Goal: Register for event/course

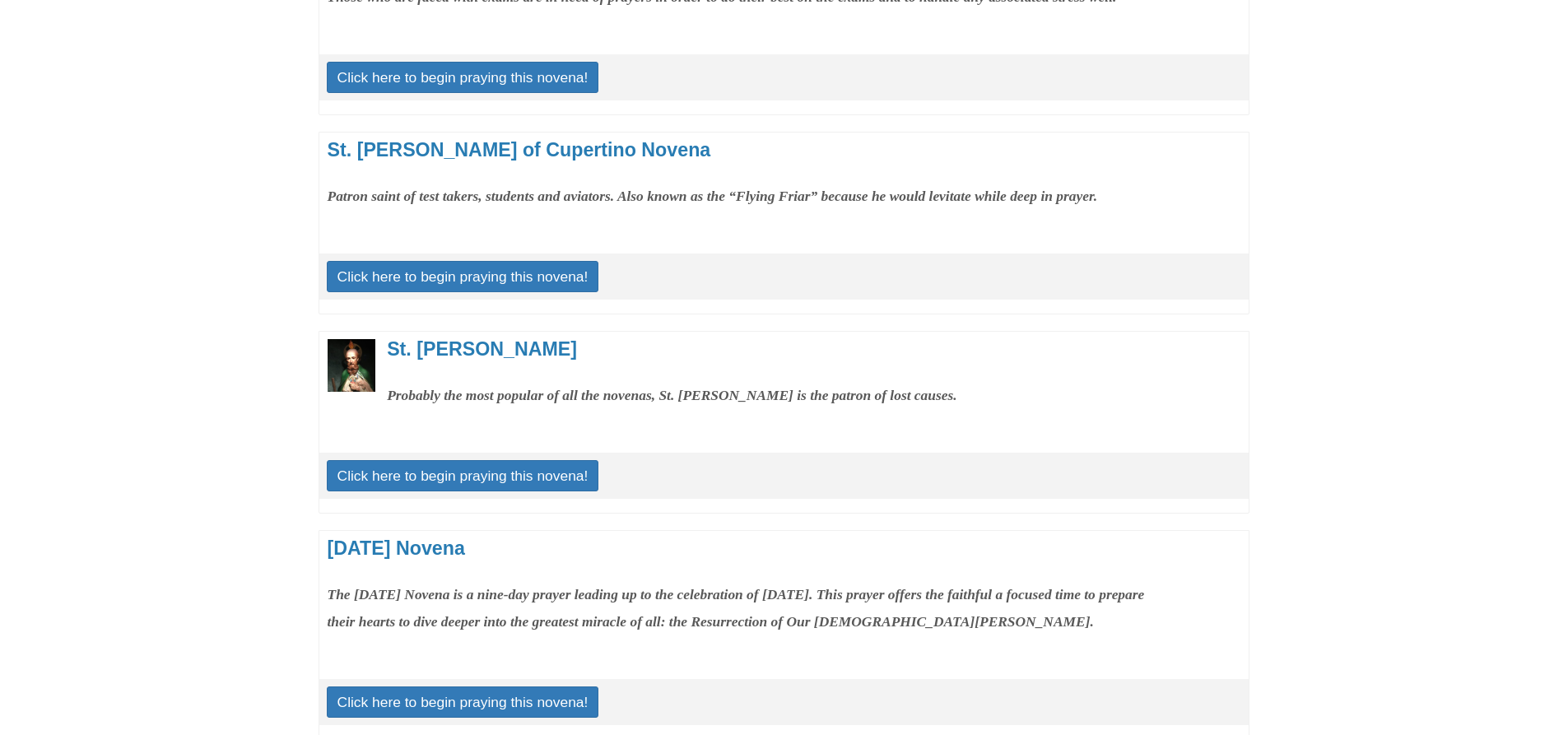
scroll to position [549, 0]
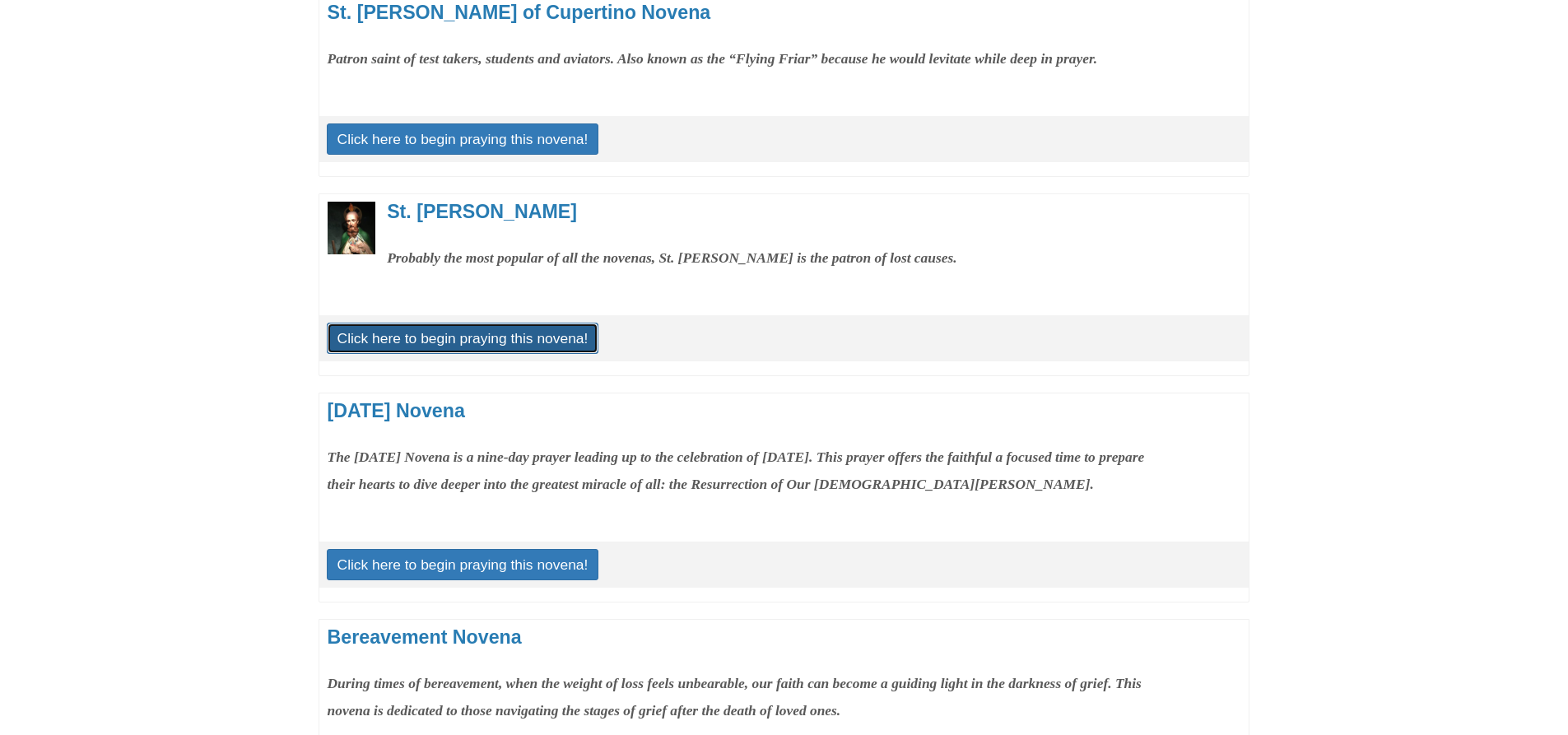
click at [501, 353] on link "Click here to begin praying this novena!" at bounding box center [462, 338] width 272 height 31
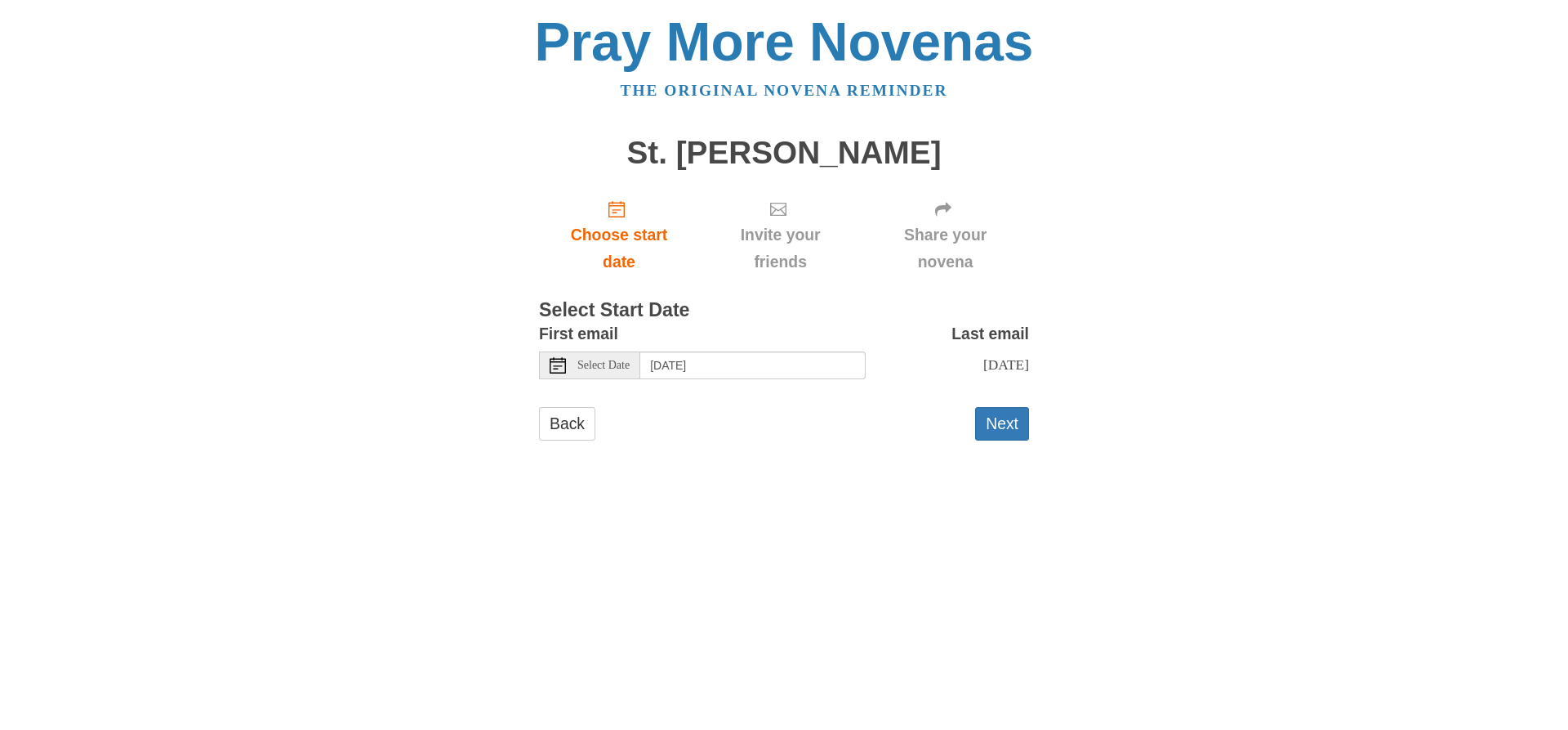
click at [562, 366] on use at bounding box center [558, 365] width 16 height 16
click at [619, 215] on icon "Choose start date" at bounding box center [616, 209] width 16 height 16
click at [562, 363] on icon at bounding box center [558, 365] width 16 height 16
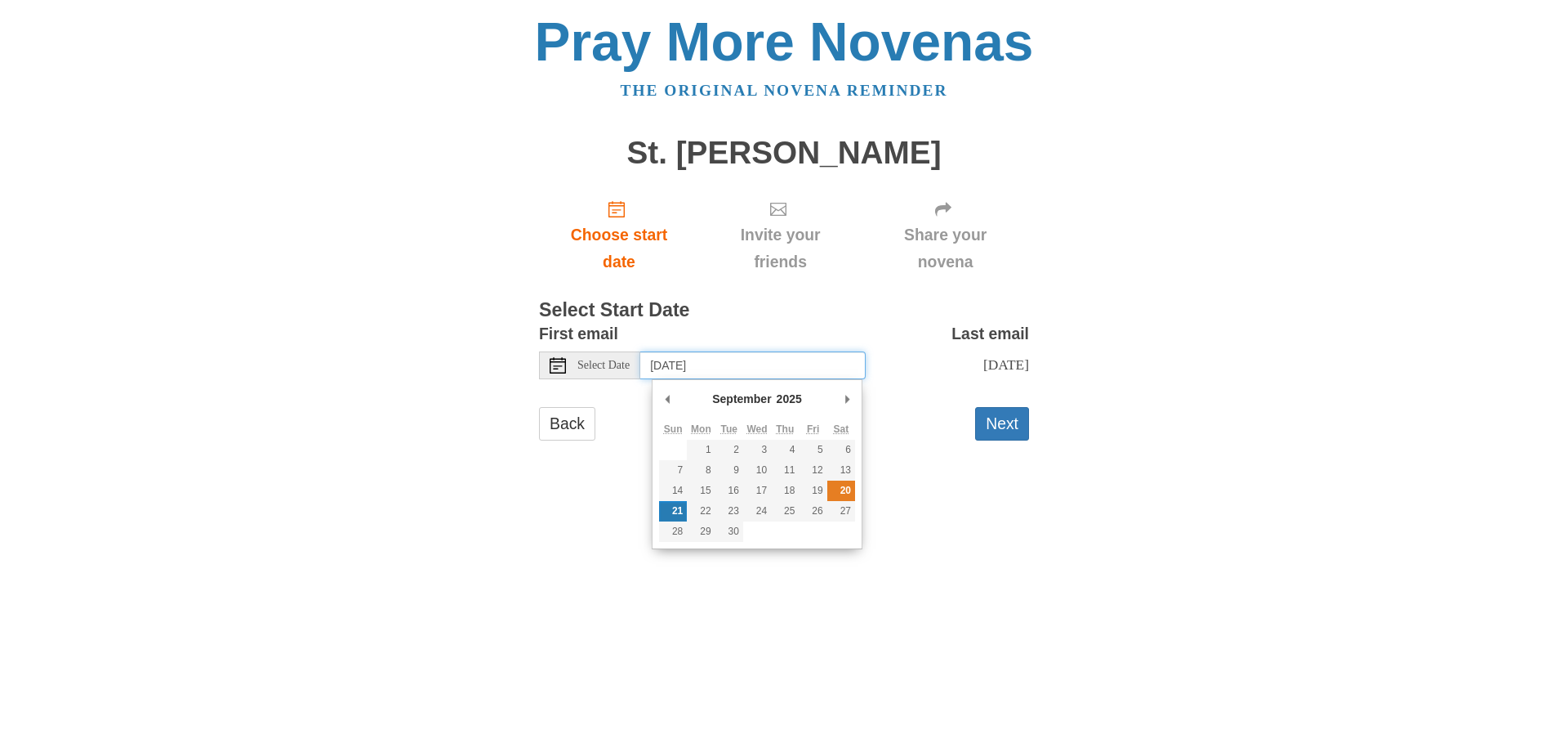
type input "[DATE]"
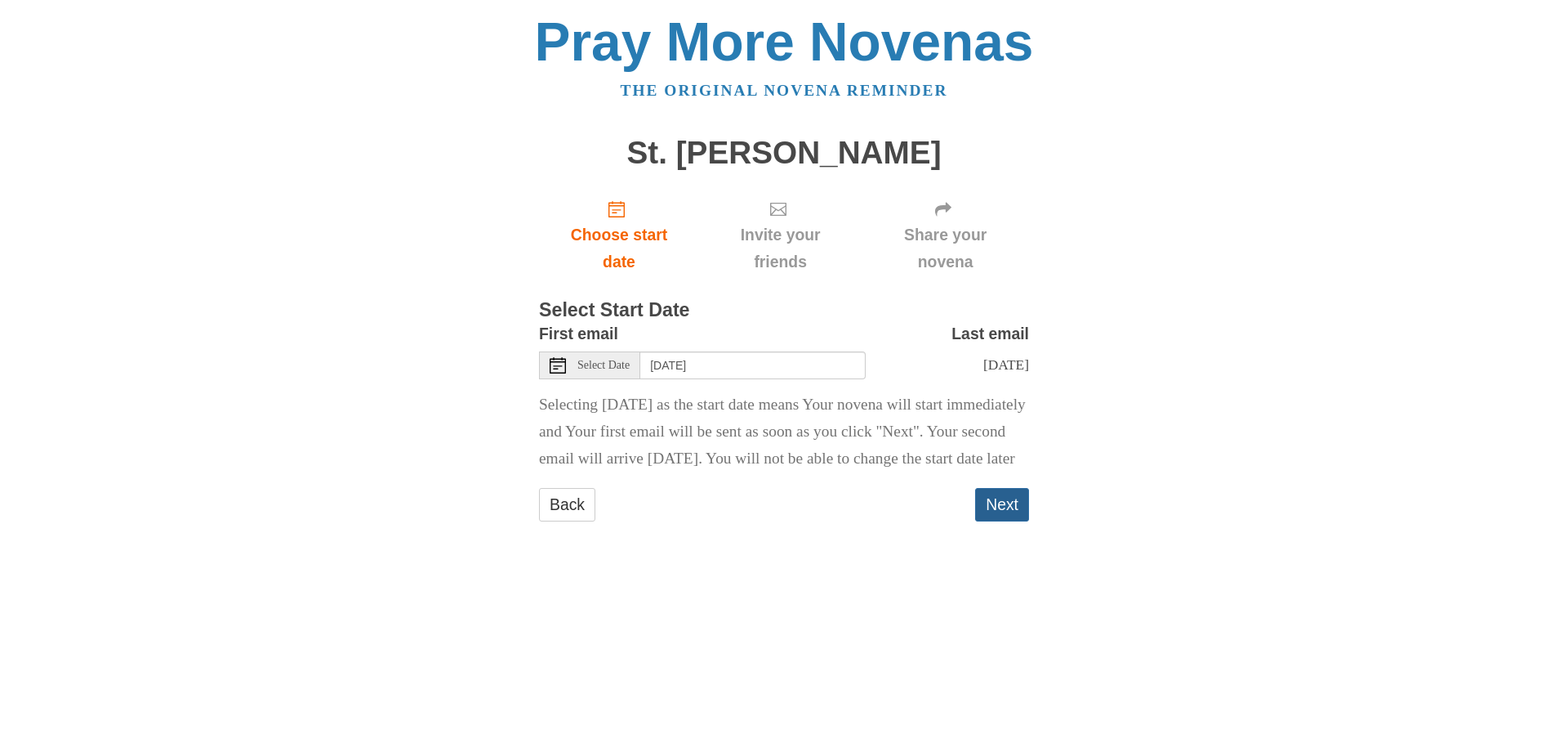
click at [991, 521] on button "Next" at bounding box center [1002, 504] width 54 height 34
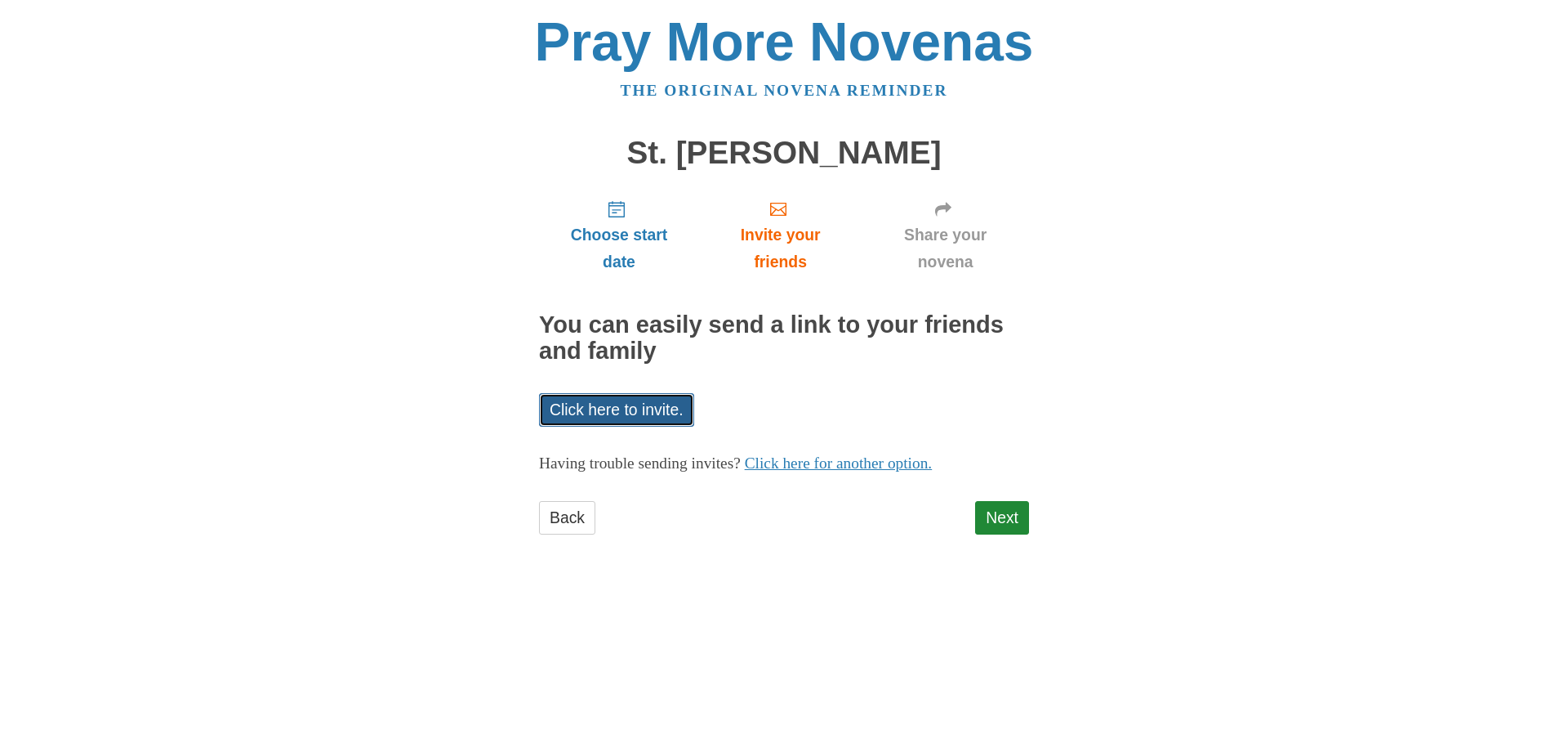
click at [626, 409] on link "Click here to invite." at bounding box center [616, 410] width 155 height 34
click at [1003, 518] on link "Next" at bounding box center [1002, 517] width 54 height 34
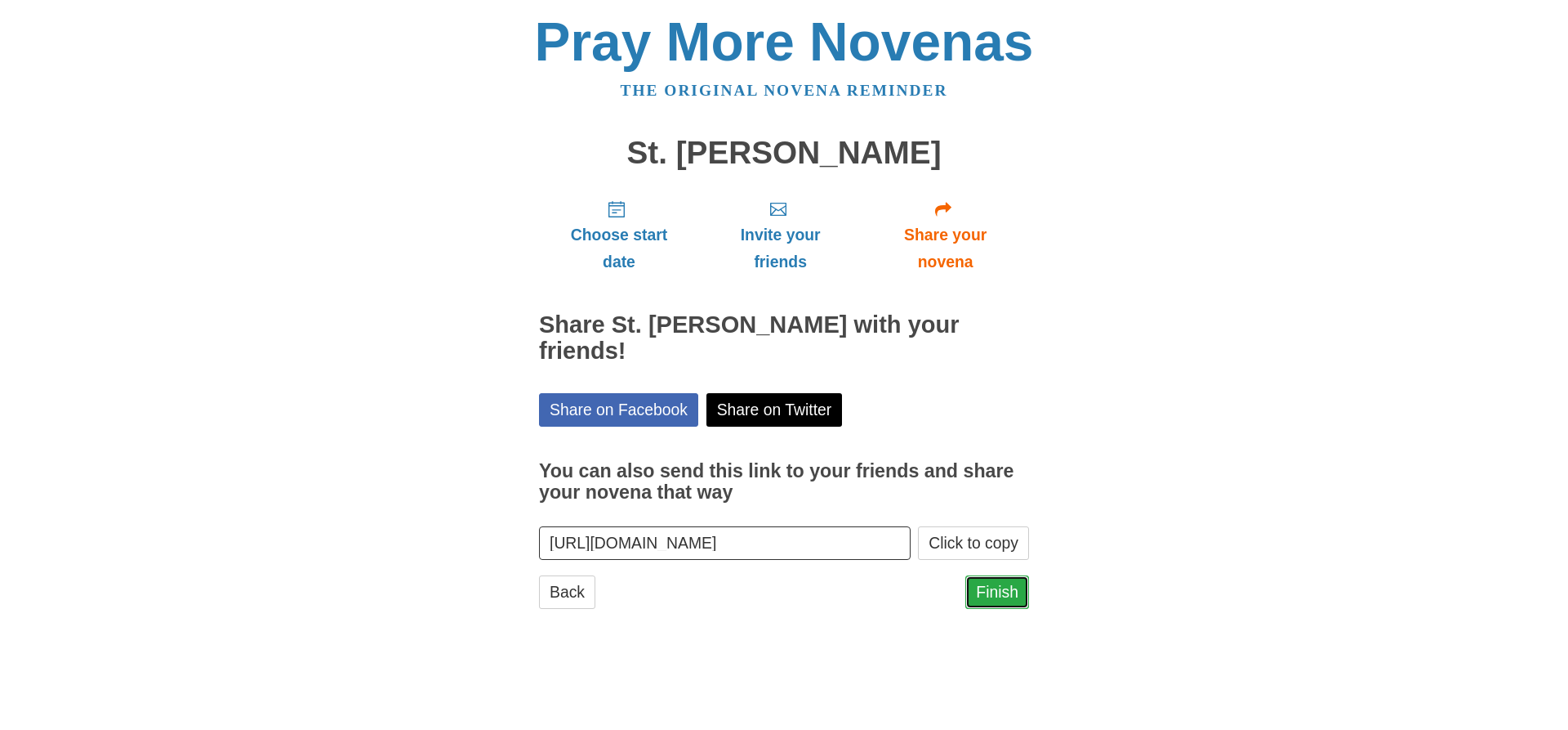
click at [997, 575] on link "Finish" at bounding box center [997, 592] width 63 height 34
